Goal: Use online tool/utility: Utilize a website feature to perform a specific function

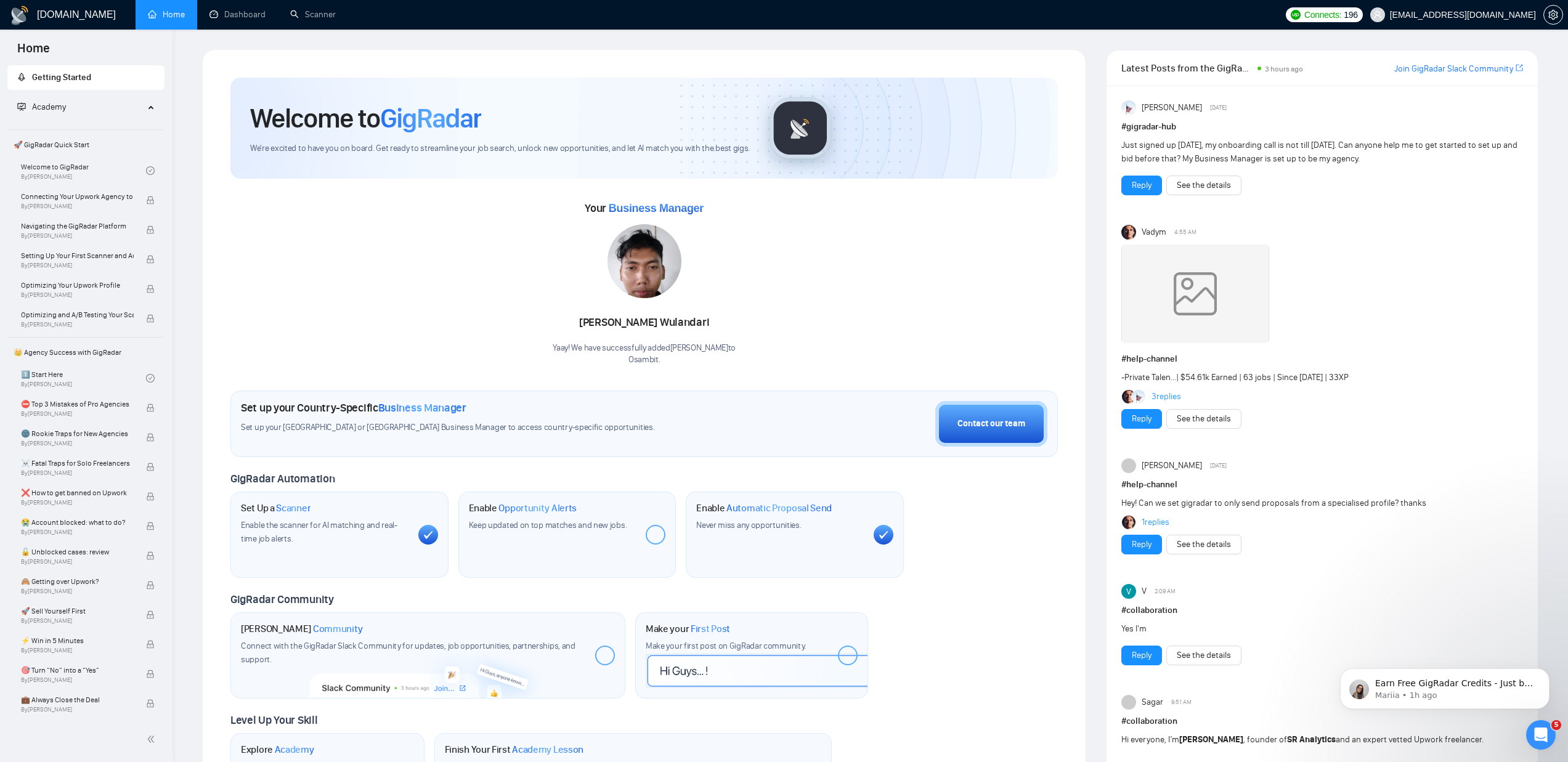
scroll to position [617, 0]
click at [1541, 733] on icon "Open Intercom Messenger" at bounding box center [1539, 733] width 8 height 10
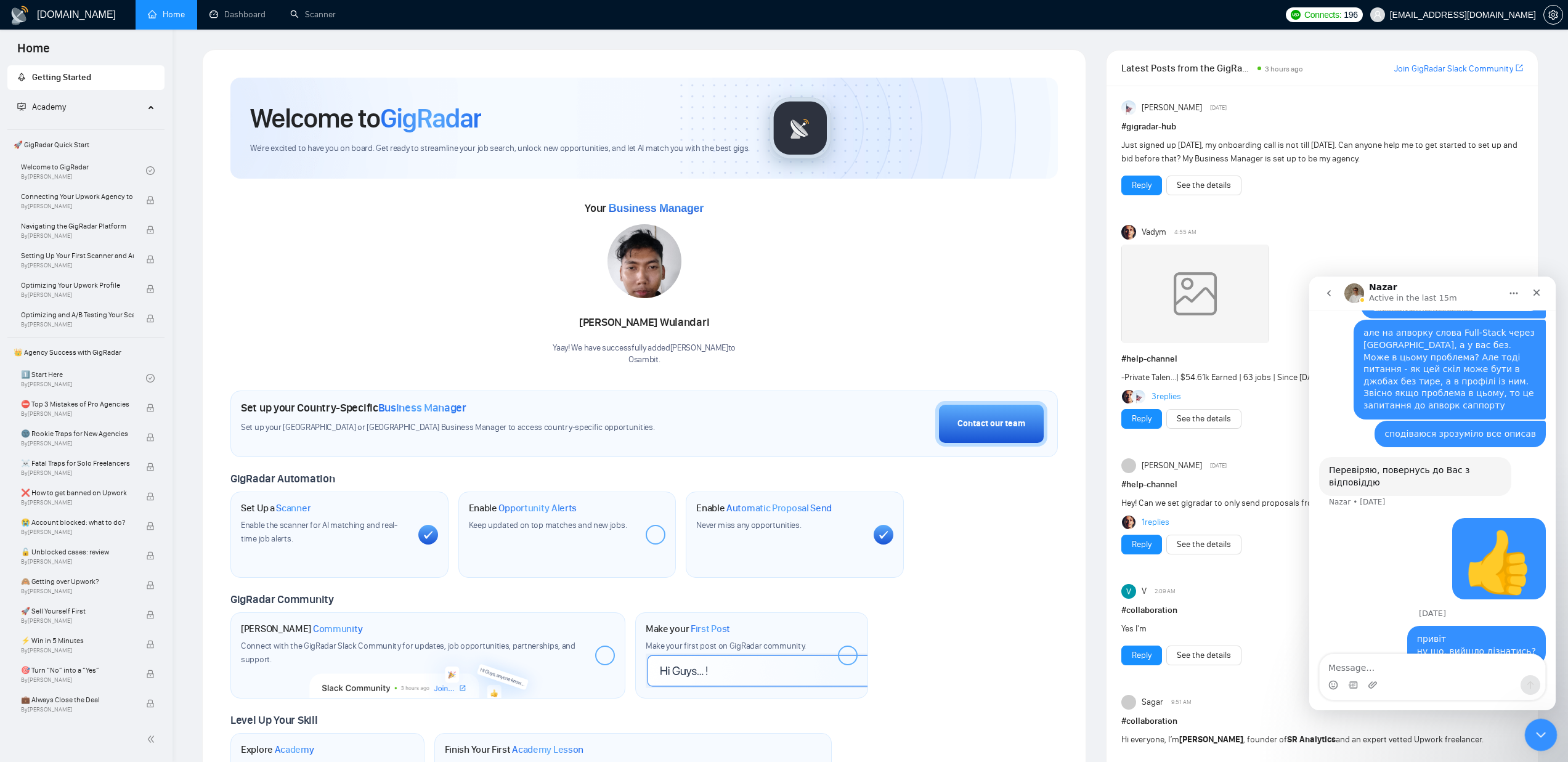
click at [1541, 729] on icon "Close Intercom Messenger" at bounding box center [1540, 733] width 15 height 15
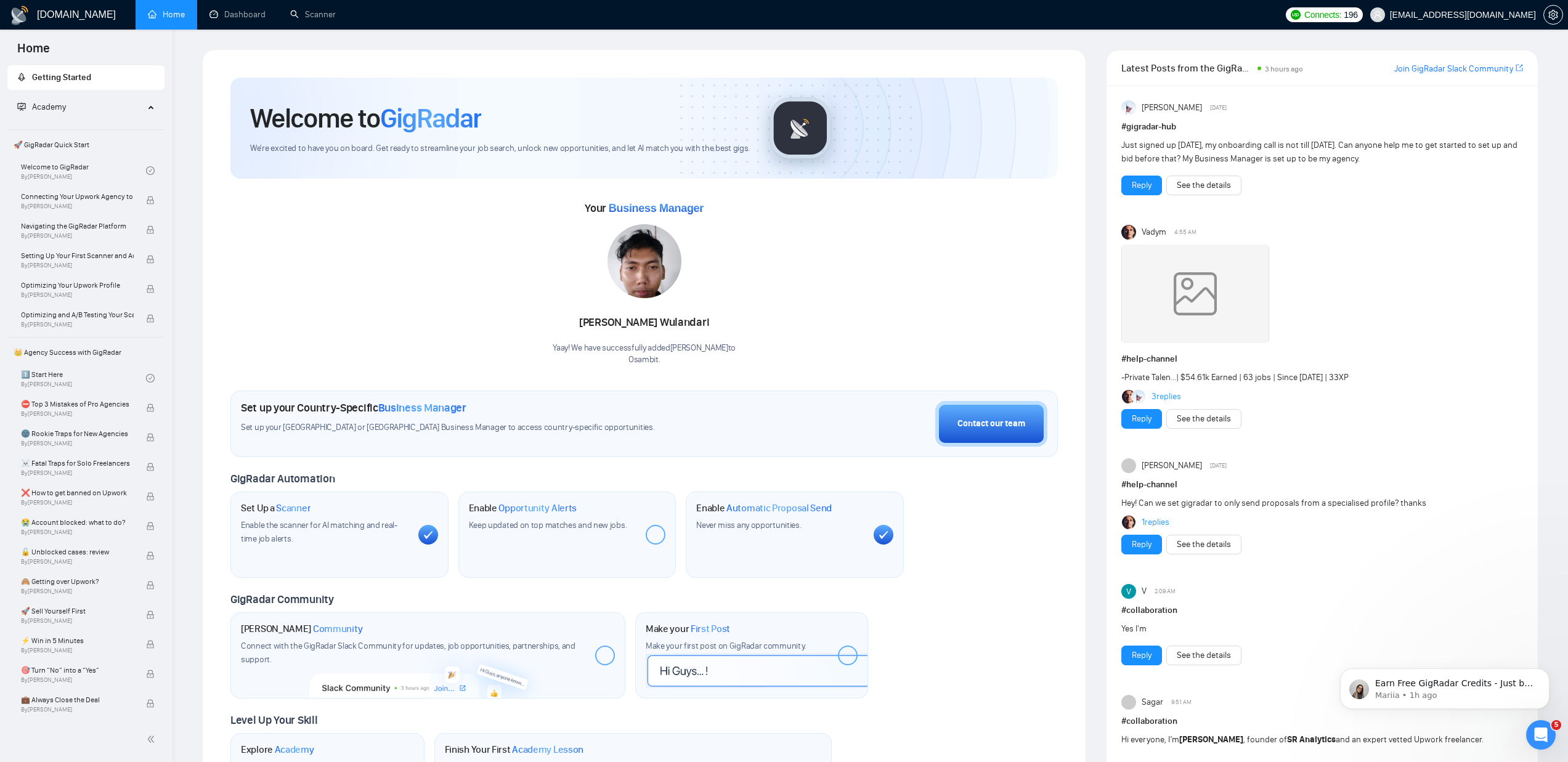
scroll to position [0, 0]
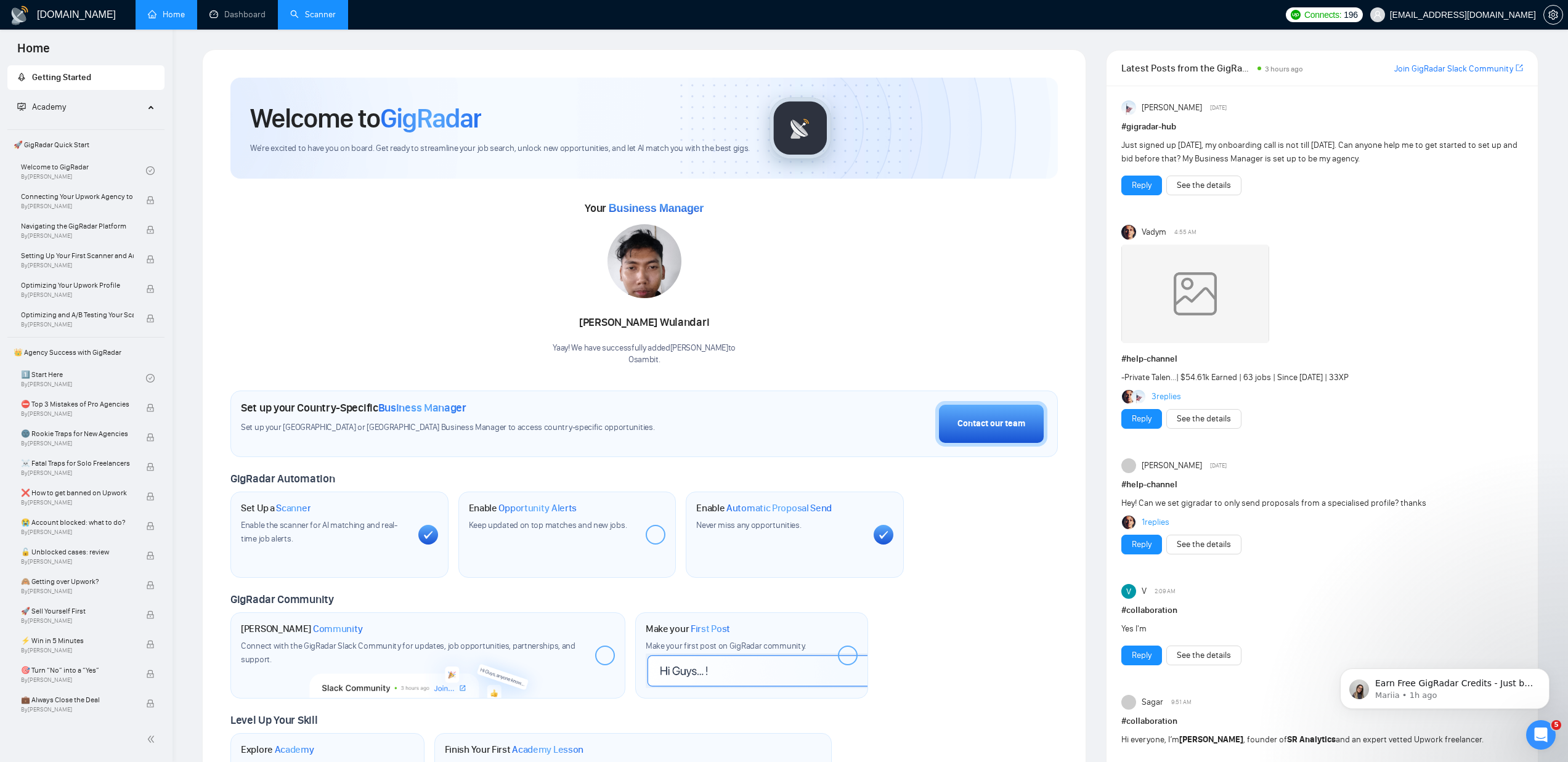
click at [319, 15] on link "Scanner" at bounding box center [313, 14] width 46 height 10
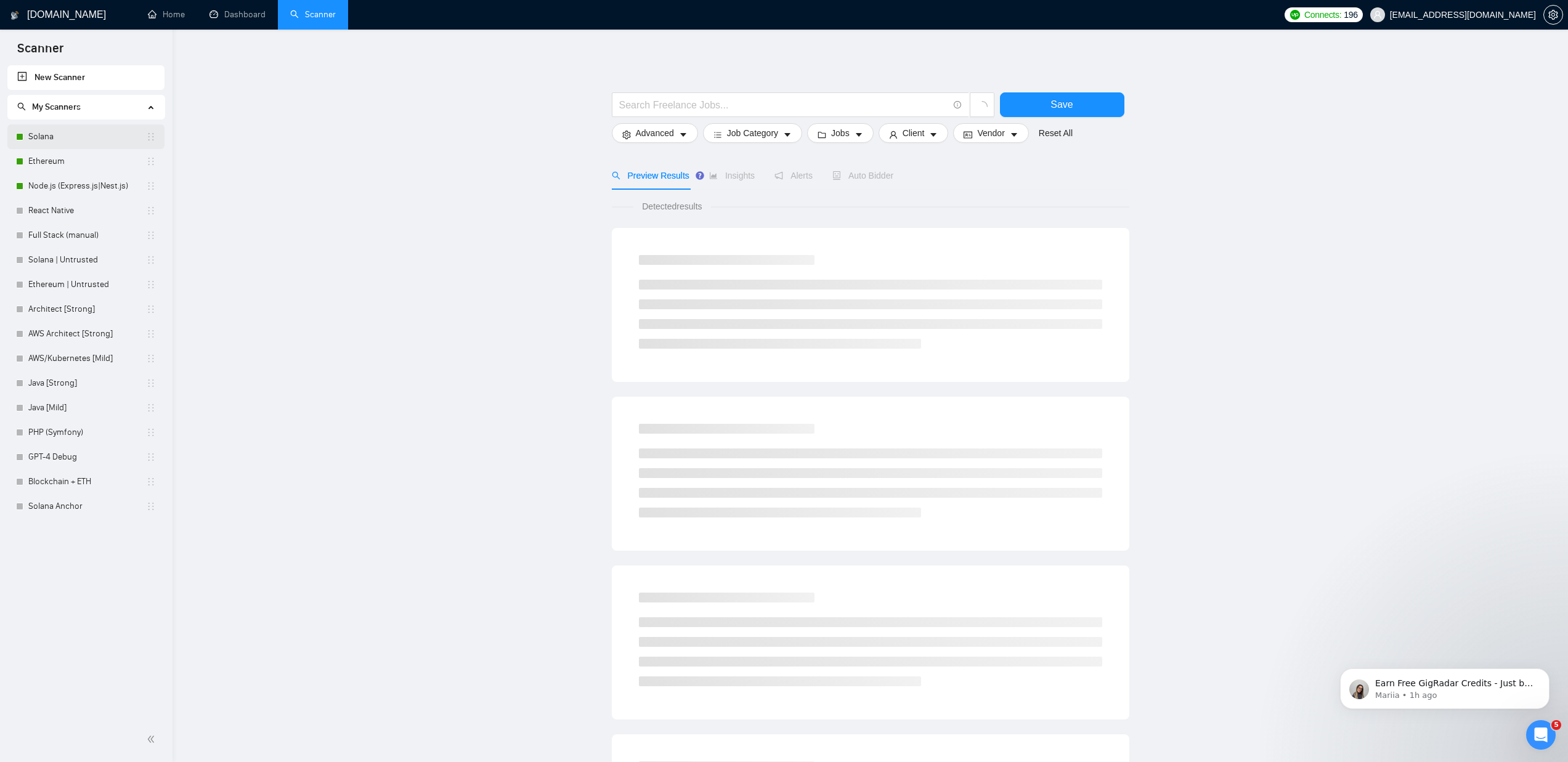
click at [85, 141] on link "Solana" at bounding box center [87, 137] width 118 height 25
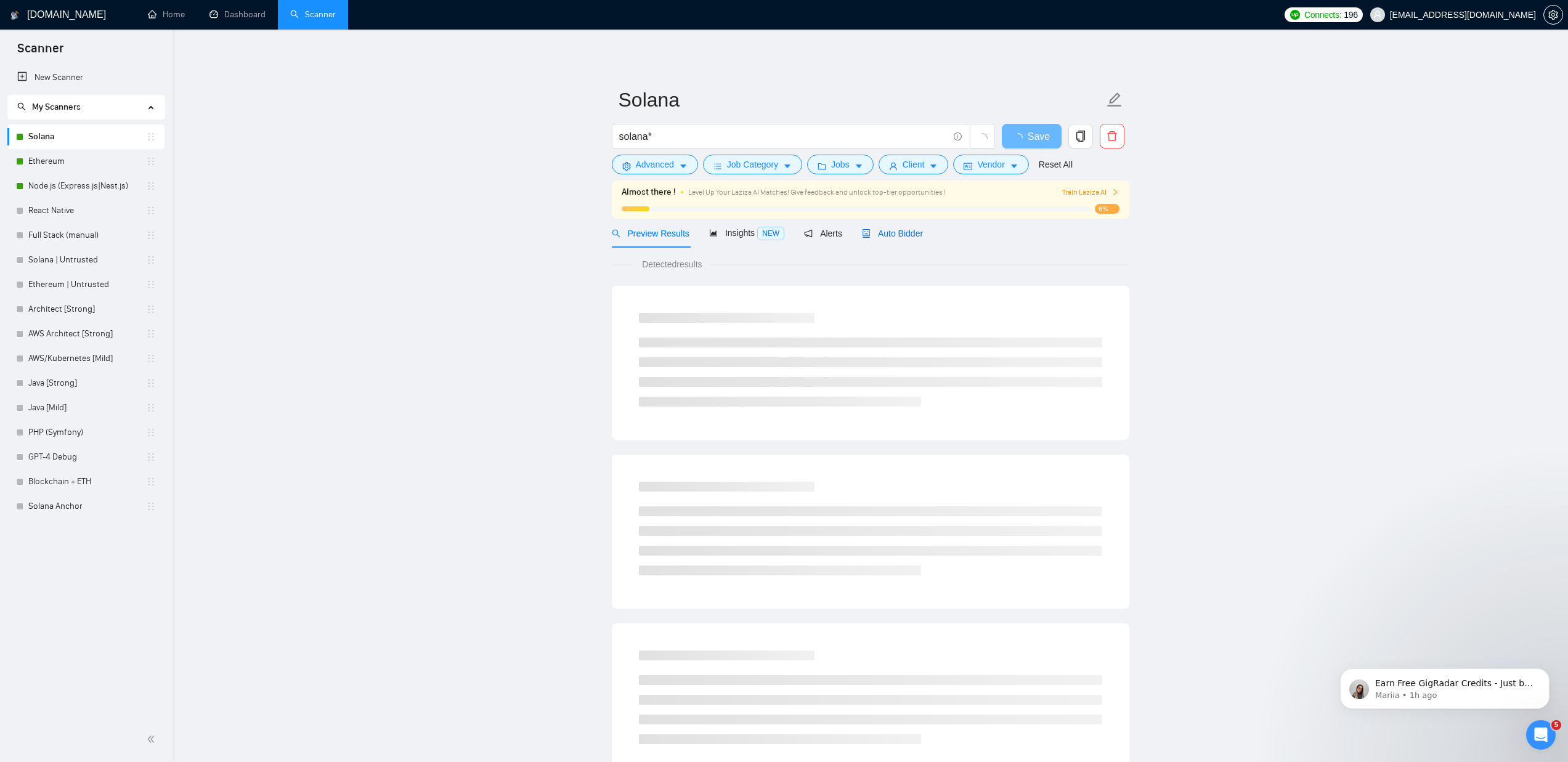
click at [904, 235] on span "Auto Bidder" at bounding box center [892, 233] width 61 height 10
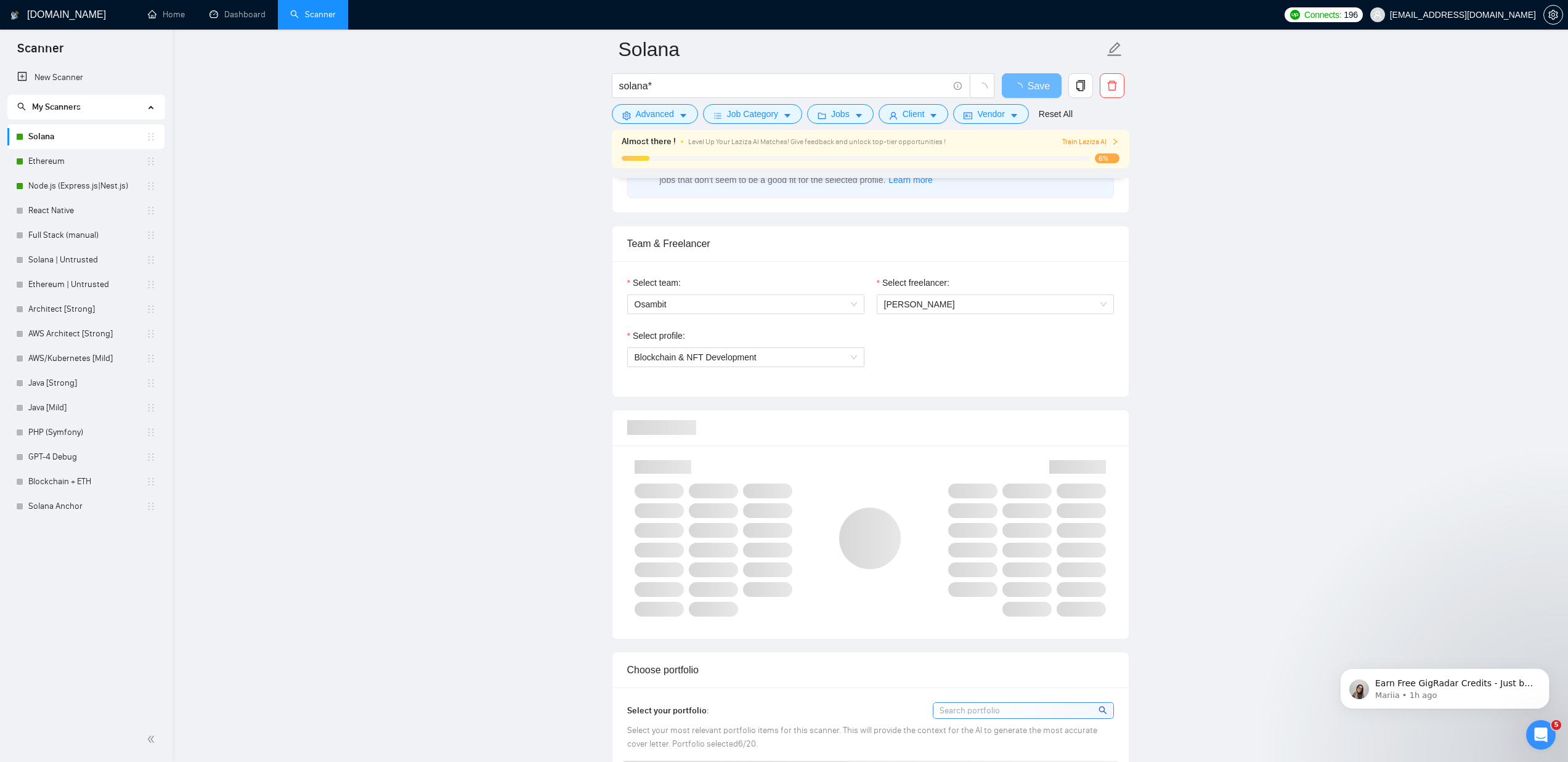
scroll to position [580, 0]
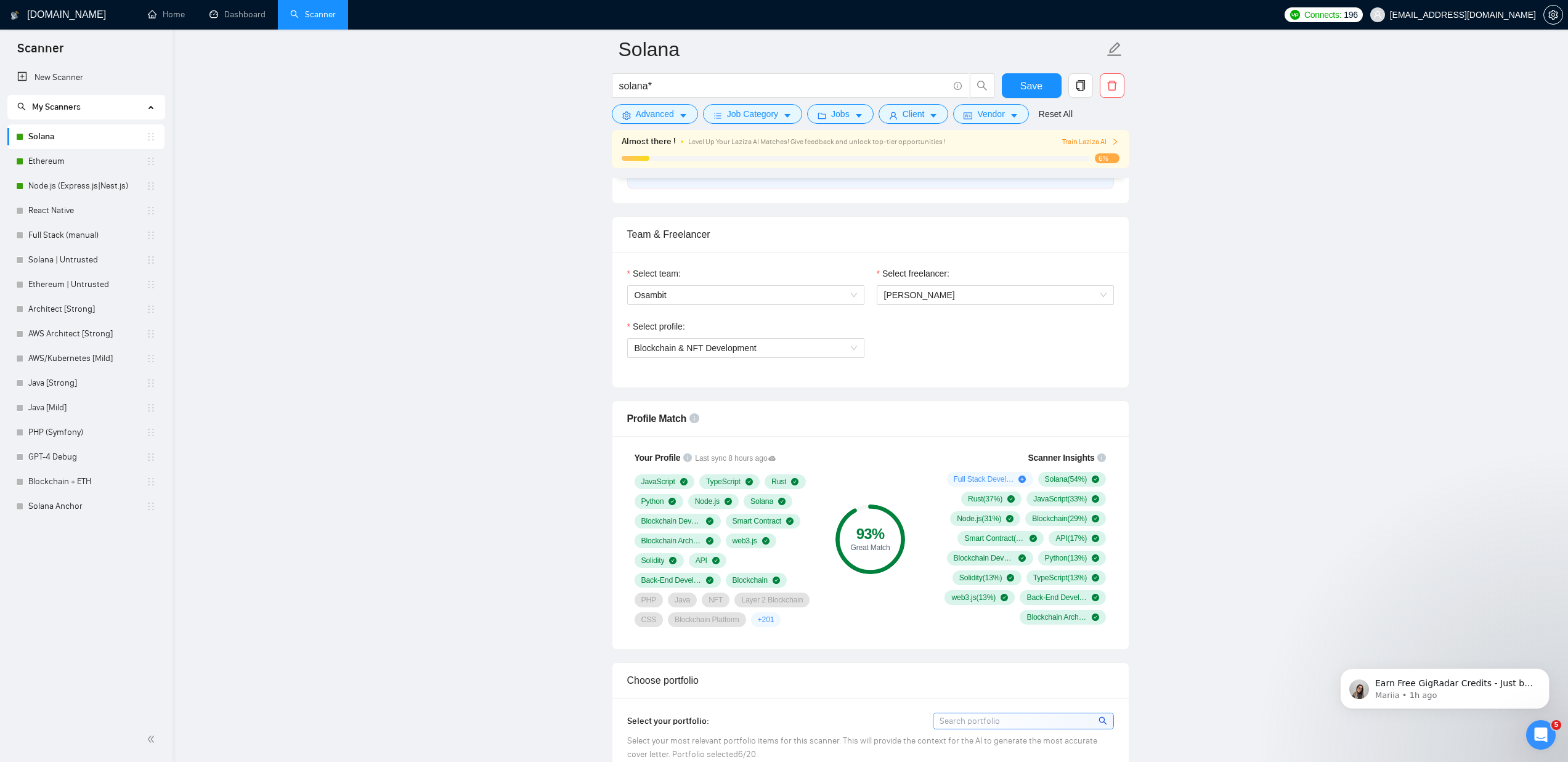
click at [69, 13] on h1 "[DOMAIN_NAME]" at bounding box center [67, 15] width 79 height 29
